Goal: Task Accomplishment & Management: Use online tool/utility

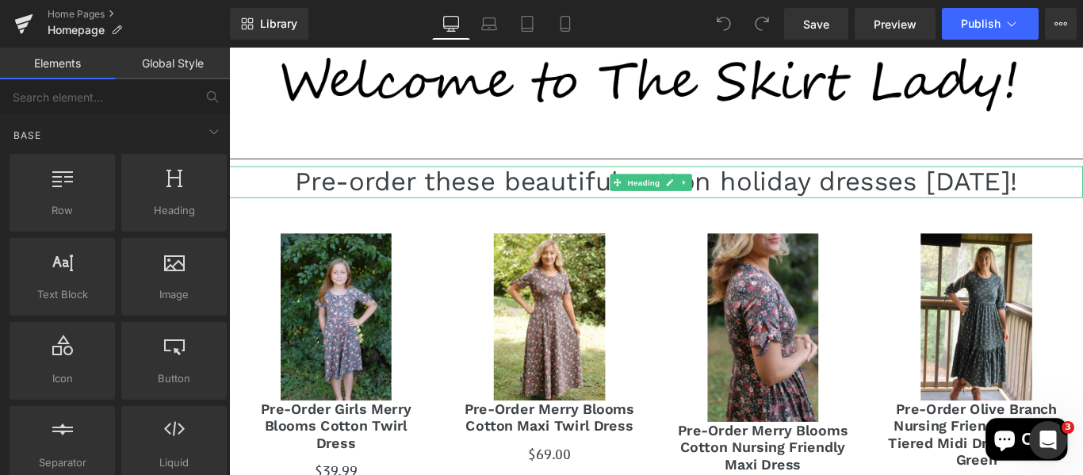
click at [880, 181] on h1 "Pre-order these beautiful cotton holiday dresses [DATE]!" at bounding box center [708, 198] width 959 height 35
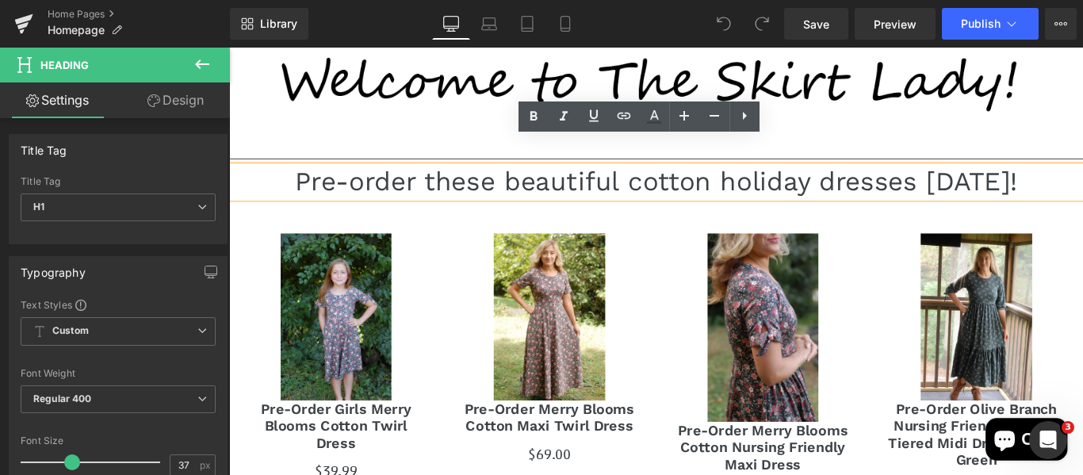
click at [880, 181] on h1 "Pre-order these beautiful cotton holiday dresses [DATE]!" at bounding box center [708, 198] width 959 height 35
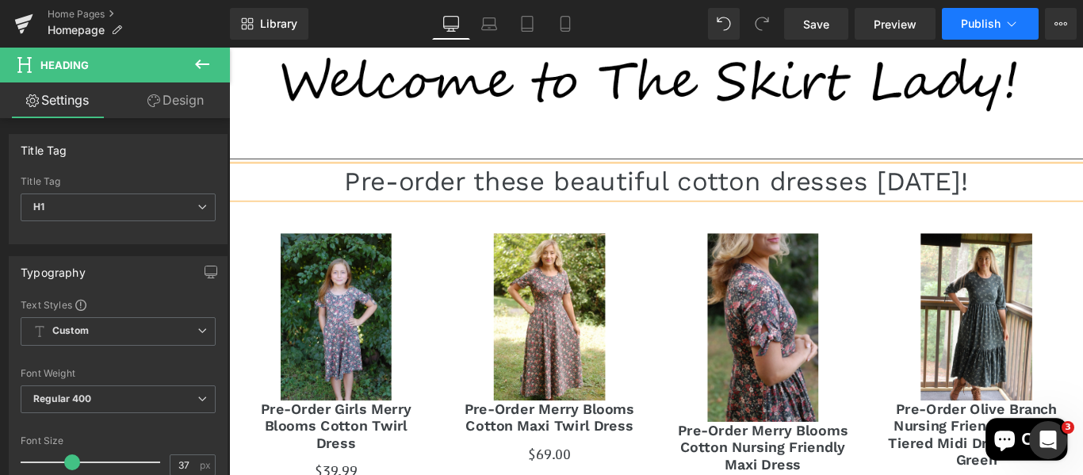
click at [955, 21] on button "Publish" at bounding box center [990, 24] width 97 height 32
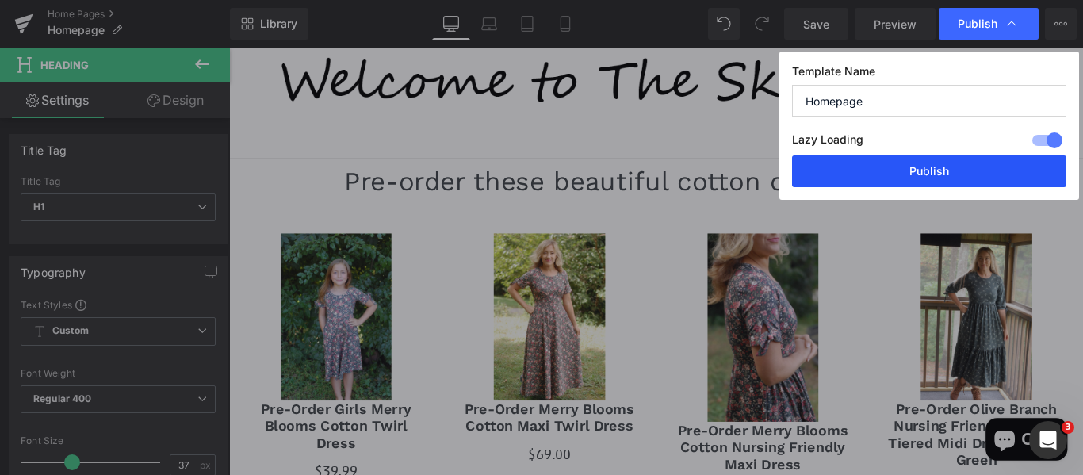
click at [924, 173] on button "Publish" at bounding box center [929, 171] width 274 height 32
